Goal: Communication & Community: Participate in discussion

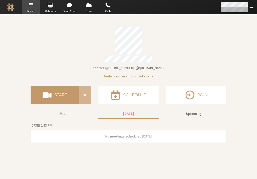
click at [252, 8] on span "Open menu" at bounding box center [252, 7] width 4 height 5
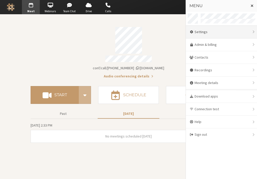
click at [211, 32] on div "Settings" at bounding box center [221, 32] width 71 height 13
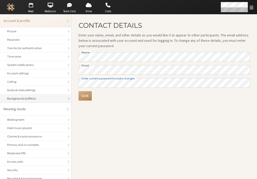
click at [22, 100] on div "Backgrounds & effects" at bounding box center [35, 98] width 57 height 5
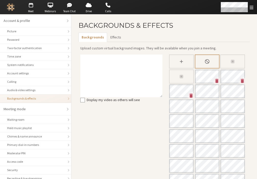
click at [230, 62] on icon "Slightly blur background" at bounding box center [232, 61] width 5 height 5
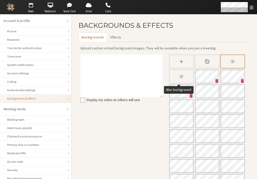
click at [180, 75] on icon "Blur background" at bounding box center [181, 76] width 5 height 5
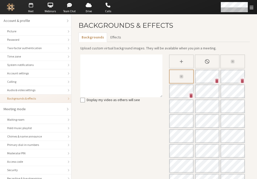
click at [29, 7] on span "button" at bounding box center [31, 5] width 18 height 8
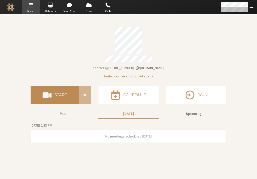
click at [60, 94] on h4 "Start" at bounding box center [60, 95] width 13 height 4
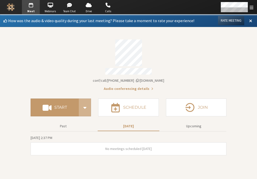
click at [226, 64] on div "Account details" at bounding box center [129, 53] width 196 height 27
click at [198, 48] on div "Account details" at bounding box center [129, 53] width 196 height 27
click at [232, 81] on section "How was the audio & video quality during your last meeting? Please take a momen…" at bounding box center [128, 97] width 257 height 165
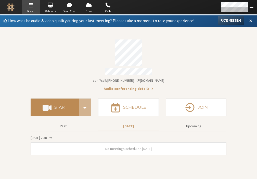
click at [60, 109] on button "Start" at bounding box center [55, 108] width 48 height 18
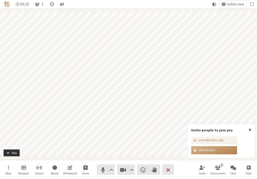
click at [251, 130] on span "Close popover" at bounding box center [250, 130] width 3 height 4
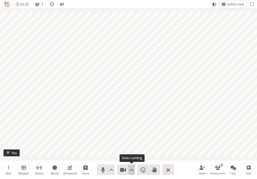
click at [132, 170] on span "Video setting" at bounding box center [132, 170] width 4 height 7
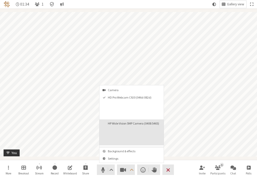
click at [140, 132] on video "HP Wide Vision 5MP Camera (0408:5465)" at bounding box center [146, 135] width 34 height 17
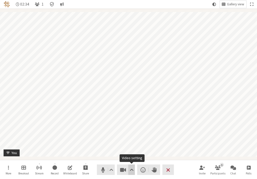
click at [132, 170] on span "Video setting" at bounding box center [132, 170] width 4 height 7
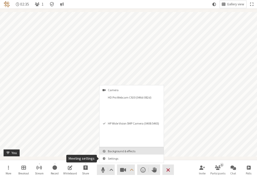
click at [120, 154] on button "Background & effects" at bounding box center [132, 150] width 64 height 7
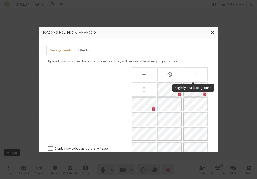
click at [193, 73] on icon "Slightly blur background" at bounding box center [195, 74] width 5 height 5
click at [214, 35] on span "Close modal" at bounding box center [213, 32] width 4 height 6
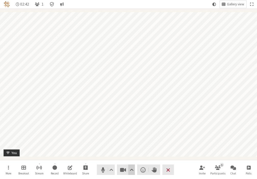
click at [132, 173] on span "Video setting" at bounding box center [132, 170] width 4 height 7
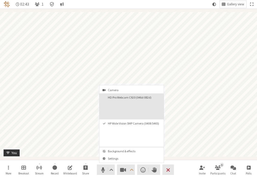
click at [121, 104] on button "HD Pro Webcam C920 (046d:082d)" at bounding box center [132, 107] width 64 height 26
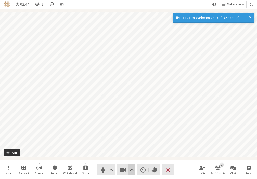
click at [132, 170] on span "Video setting" at bounding box center [132, 170] width 4 height 7
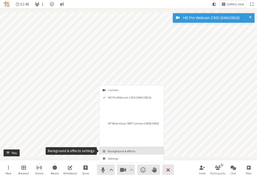
click at [114, 152] on span "Background & effects" at bounding box center [135, 151] width 54 height 3
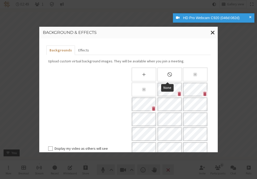
click at [165, 75] on div "None" at bounding box center [169, 75] width 25 height 14
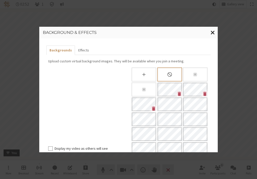
click at [213, 32] on span "Close modal" at bounding box center [213, 32] width 4 height 6
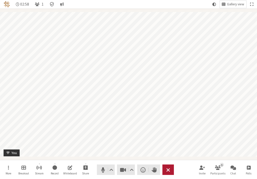
click at [170, 173] on span "End or leave meeting" at bounding box center [168, 170] width 4 height 7
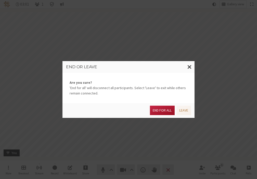
click at [159, 113] on button "End for all" at bounding box center [162, 110] width 24 height 9
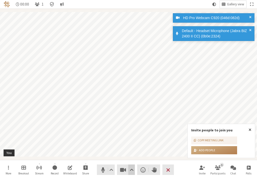
click at [134, 175] on button "Video setting" at bounding box center [131, 170] width 6 height 10
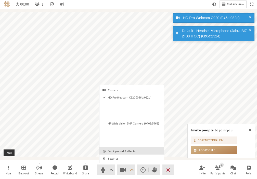
click at [119, 153] on span "Background & effects" at bounding box center [135, 151] width 54 height 3
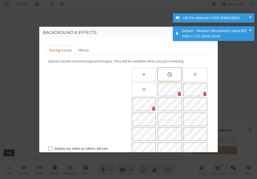
click at [137, 85] on div "Blur background" at bounding box center [144, 90] width 25 height 14
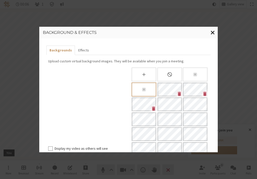
click at [213, 32] on span "Close modal" at bounding box center [213, 32] width 4 height 6
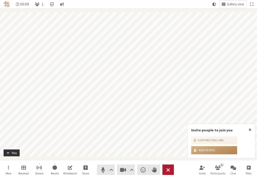
click at [169, 173] on span "End or leave meeting" at bounding box center [168, 170] width 4 height 7
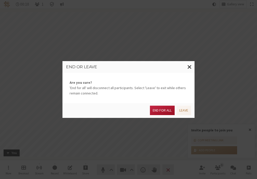
click at [159, 112] on button "End for all" at bounding box center [162, 110] width 24 height 9
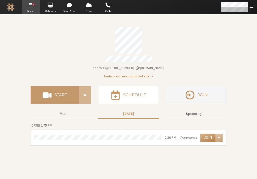
click at [187, 90] on icon "button" at bounding box center [190, 95] width 11 height 11
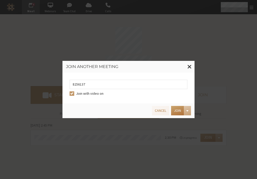
type input "8256137"
click at [177, 112] on button "Join" at bounding box center [177, 110] width 13 height 9
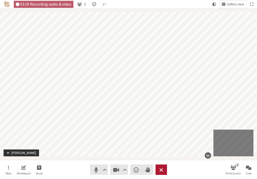
click at [160, 172] on span "Leave meeting" at bounding box center [161, 170] width 4 height 7
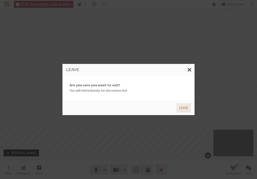
click at [186, 108] on button "Leave" at bounding box center [184, 107] width 15 height 9
